Goal: Information Seeking & Learning: Understand process/instructions

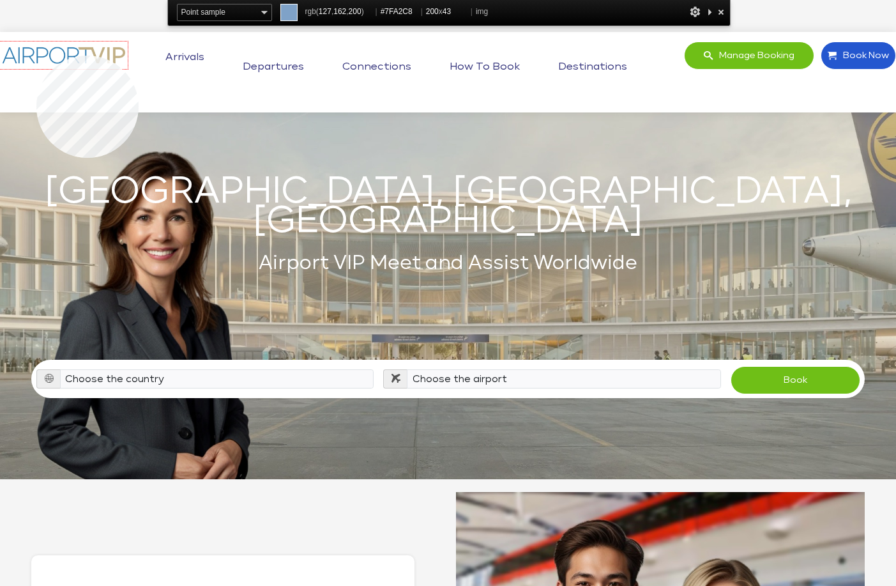
click at [36, 56] on img at bounding box center [64, 55] width 128 height 27
click at [27, 47] on img at bounding box center [64, 55] width 128 height 27
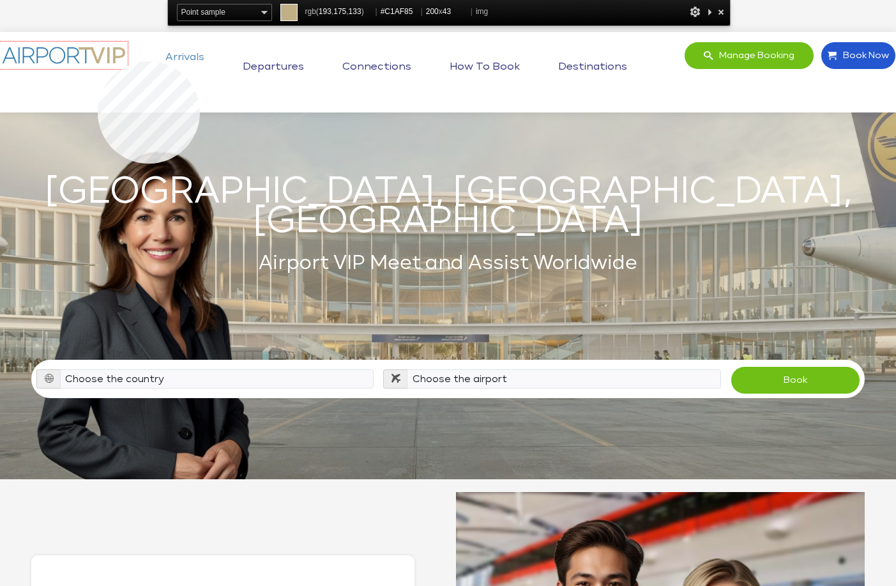
click at [98, 61] on img at bounding box center [64, 55] width 128 height 27
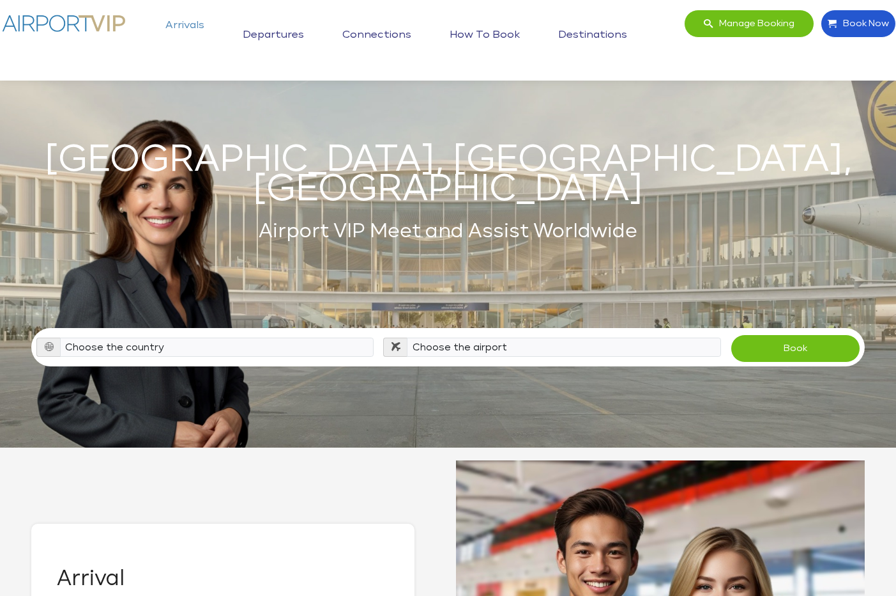
click at [658, 49] on div "Manage booking Book Now Toggle navigation Arrivals Departures Connections How t…" at bounding box center [449, 40] width 906 height 61
